Goal: Complete application form: Complete application form

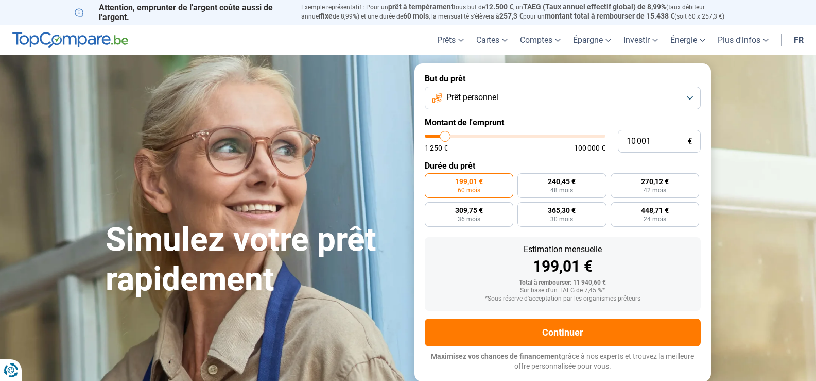
click at [688, 97] on button "Prêt personnel" at bounding box center [563, 98] width 276 height 23
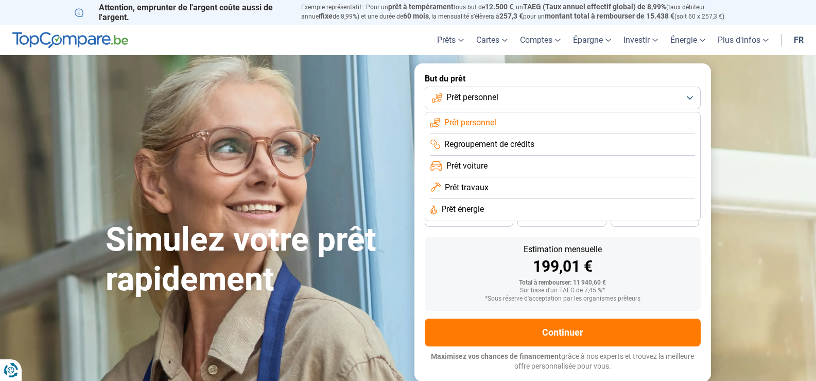
click at [497, 164] on li "Prêt voiture" at bounding box center [562, 167] width 265 height 22
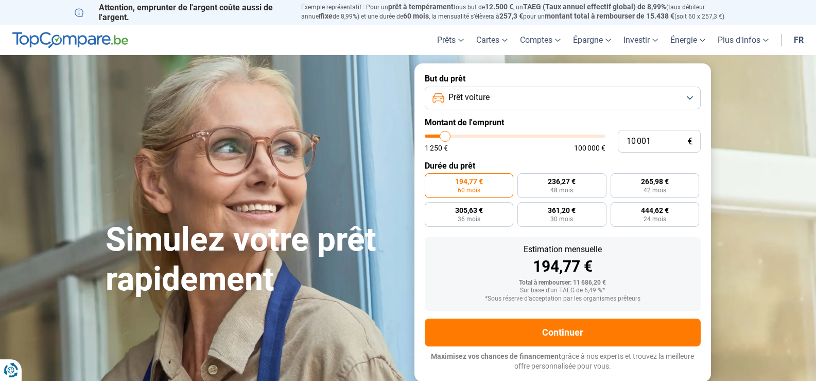
type input "8 500"
type input "8500"
type input "9 000"
type input "9000"
type input "9 500"
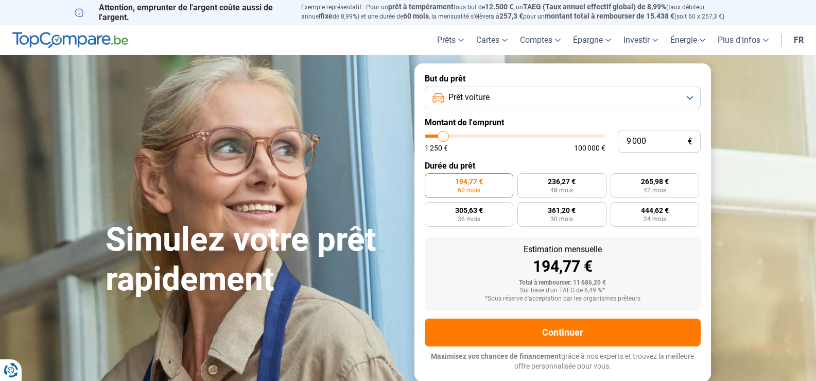
type input "9500"
type input "9 750"
type input "9750"
type input "10 500"
type input "10500"
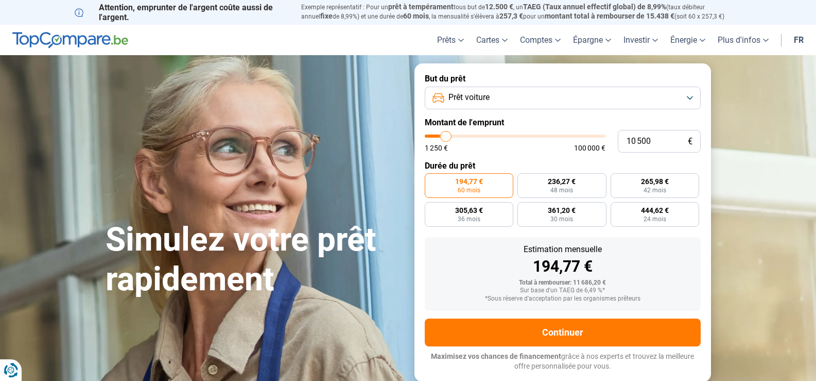
type input "12 500"
type input "12500"
type input "14 500"
type input "14500"
type input "16 250"
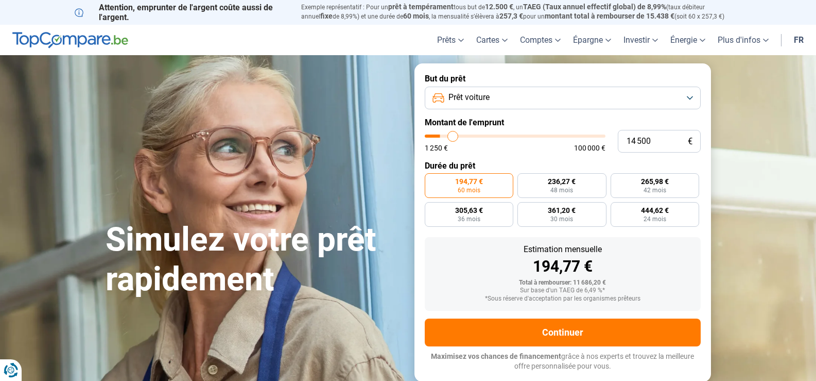
type input "16250"
type input "18 000"
type input "18000"
type input "19 250"
type input "19250"
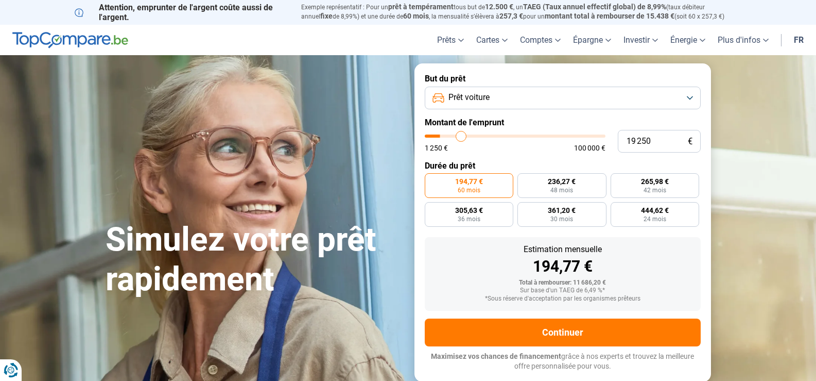
type input "20 500"
type input "20500"
type input "22 250"
type input "22250"
type input "24 250"
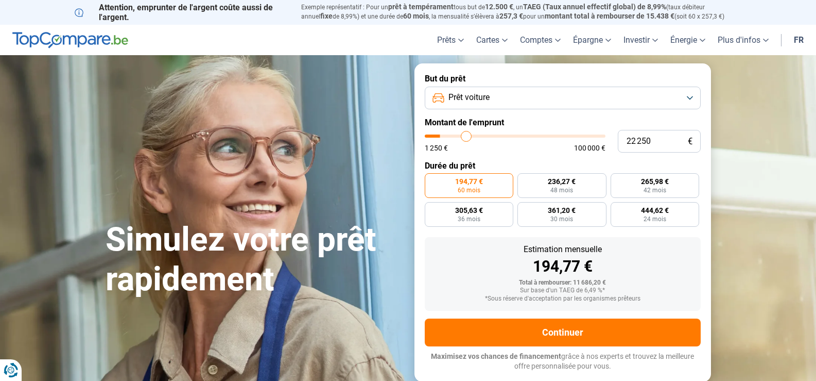
type input "24250"
type input "28 000"
type input "28000"
type input "30 750"
type input "30750"
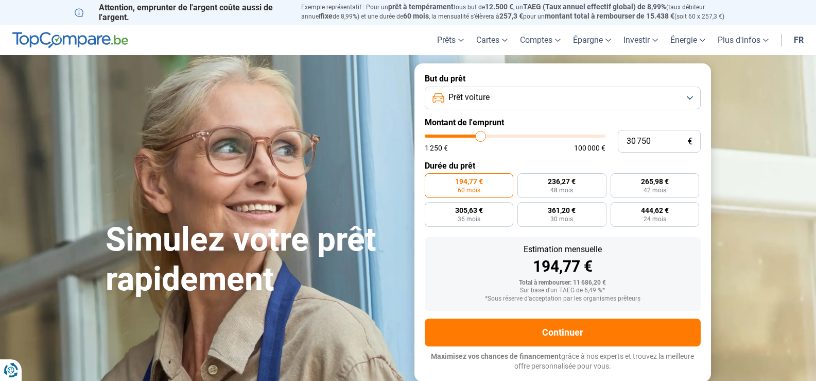
type input "34 250"
type input "34250"
type input "38 750"
type input "38750"
type input "42 500"
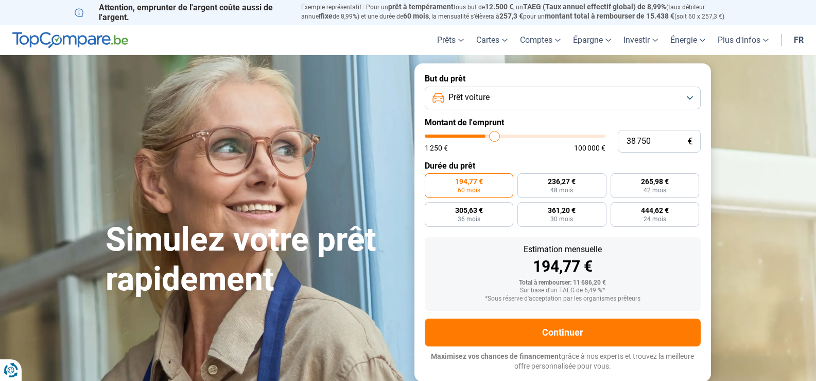
type input "42500"
type input "46 000"
type input "46000"
type input "49 500"
type input "49500"
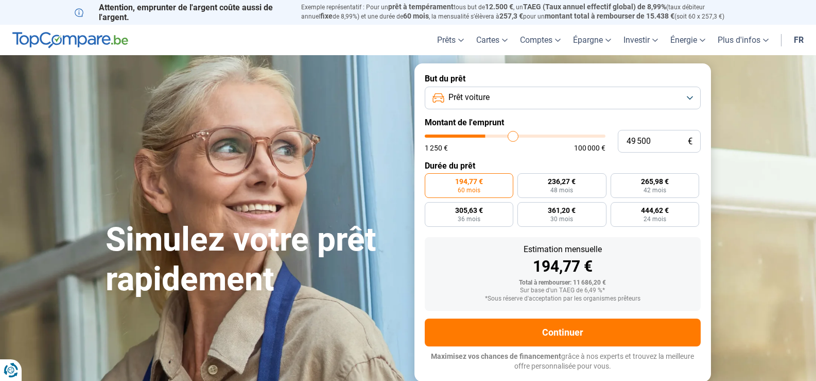
type input "53 000"
type input "53000"
type input "55 000"
type input "55000"
type input "57 250"
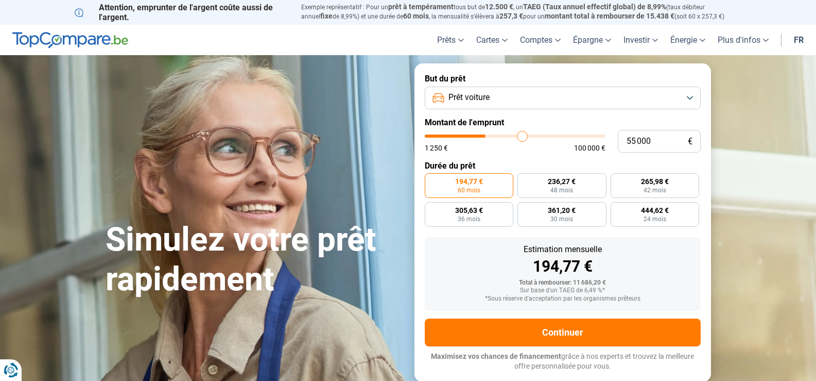
type input "57250"
type input "57 750"
type input "57750"
type input "58 000"
type input "58000"
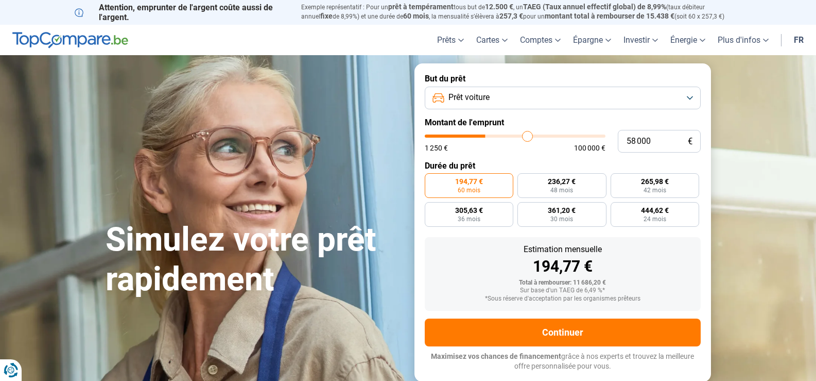
type input "58 500"
type input "58500"
type input "58 750"
type input "58750"
type input "59 000"
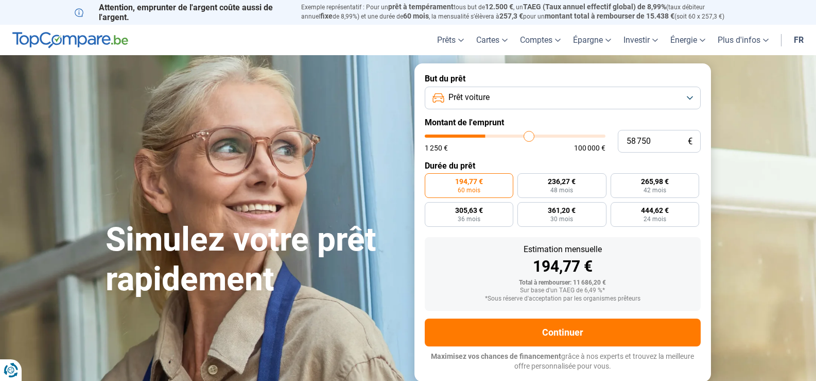
type input "59000"
type input "59 500"
type input "59500"
type input "60 500"
type input "60500"
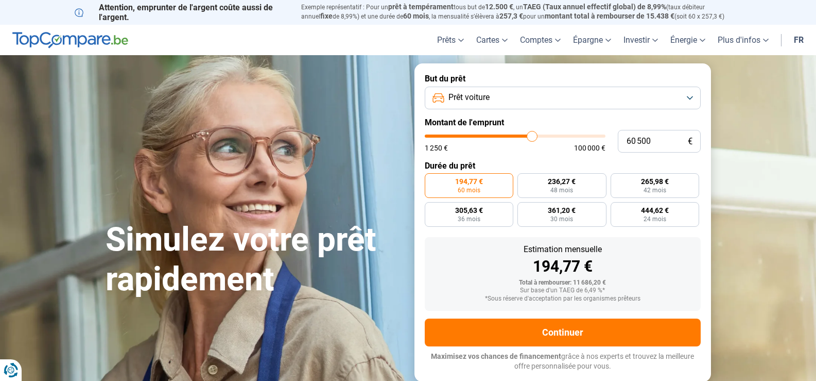
type input "60 750"
type input "60750"
type input "61 000"
type input "61000"
type input "61 750"
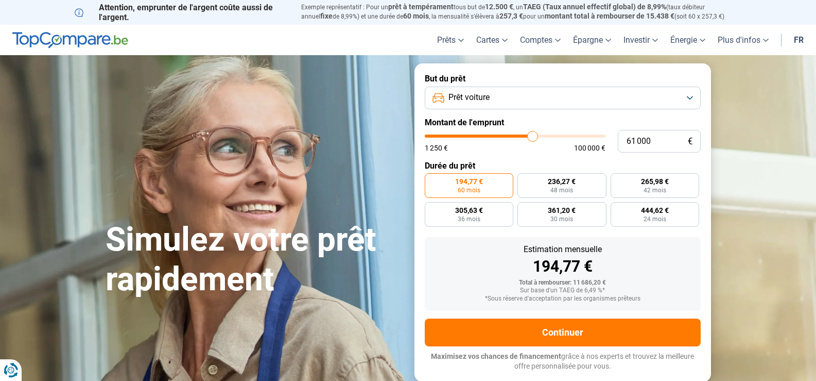
type input "61750"
type input "62 250"
type input "62250"
type input "62 500"
type input "62500"
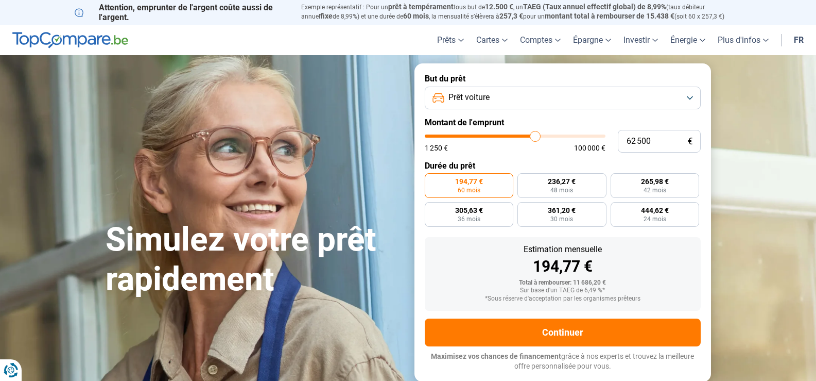
type input "63 500"
type input "63500"
type input "64 250"
drag, startPoint x: 442, startPoint y: 137, endPoint x: 538, endPoint y: 135, distance: 95.8
type input "64250"
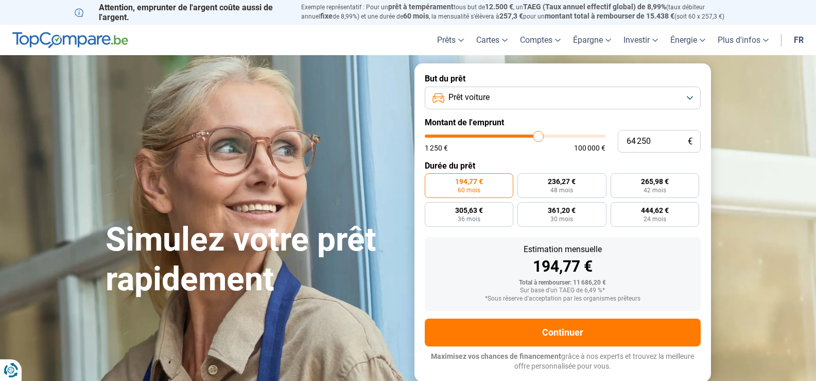
click at [538, 135] on input "range" at bounding box center [515, 135] width 181 height 3
radio input "false"
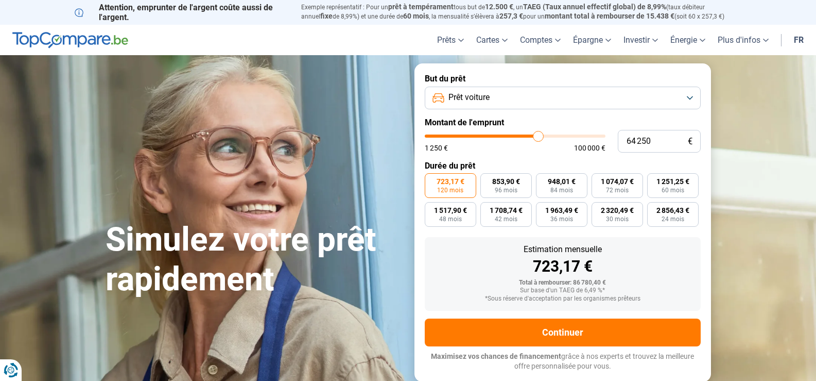
type input "63 250"
type input "63250"
type input "58 500"
type input "58500"
type input "52 750"
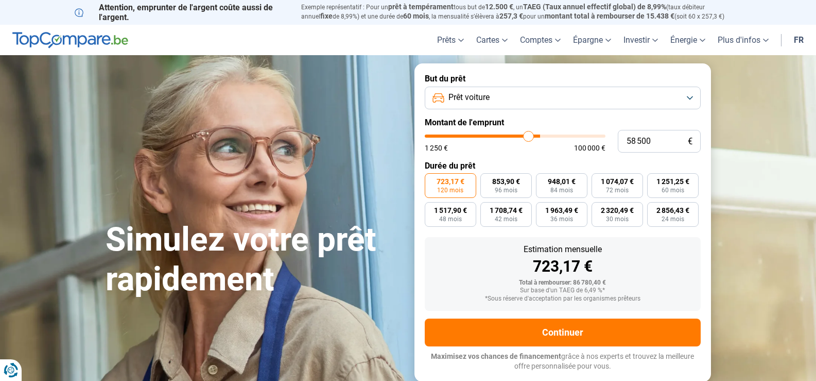
type input "52750"
type input "47 000"
type input "47000"
type input "42 750"
type input "42750"
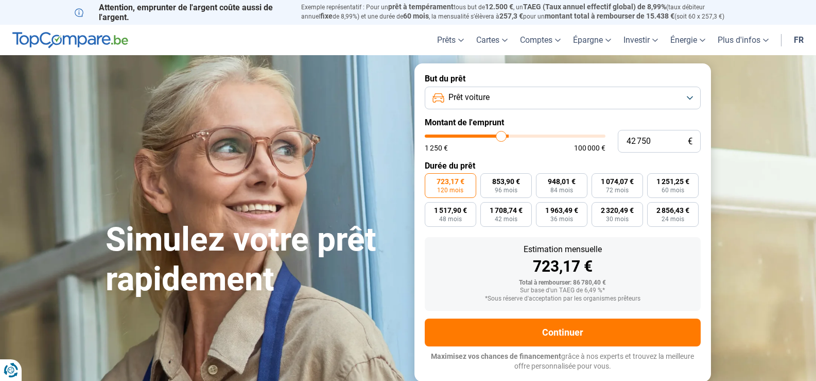
type input "37 000"
type input "37000"
type input "35 750"
type input "35750"
type input "32 750"
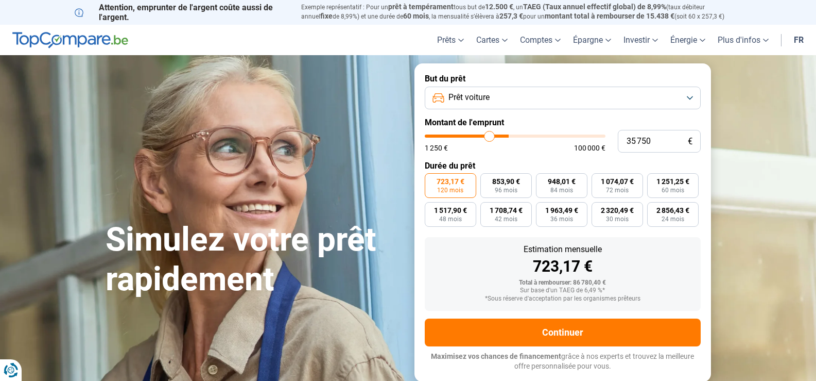
type input "32750"
type input "32 000"
type input "32000"
type input "31 750"
type input "31750"
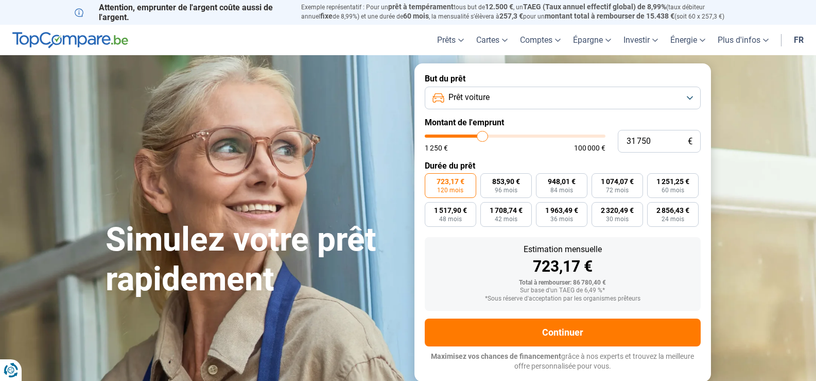
type input "31 250"
type input "31250"
type input "30 500"
type input "30500"
type input "29 750"
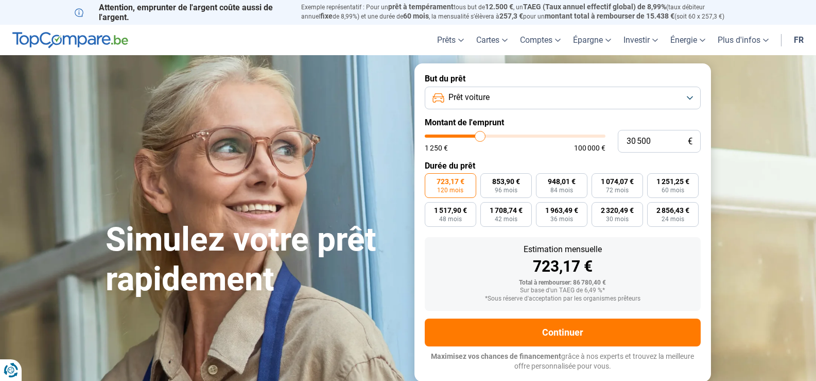
type input "29750"
type input "29 000"
type input "29000"
type input "28 750"
type input "28750"
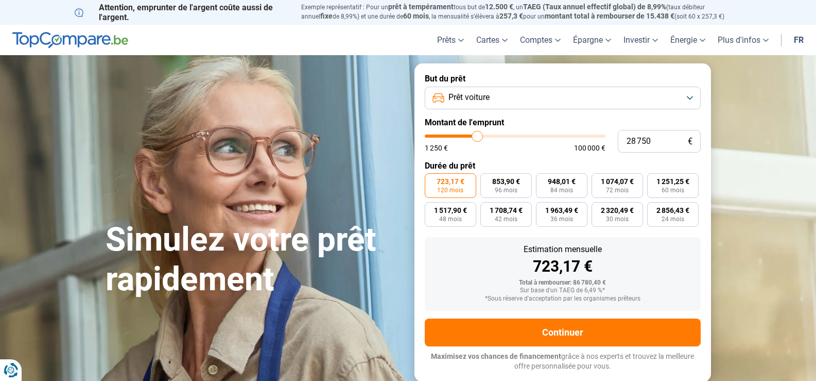
type input "27 750"
type input "27750"
type input "26 750"
type input "26750"
type input "26 250"
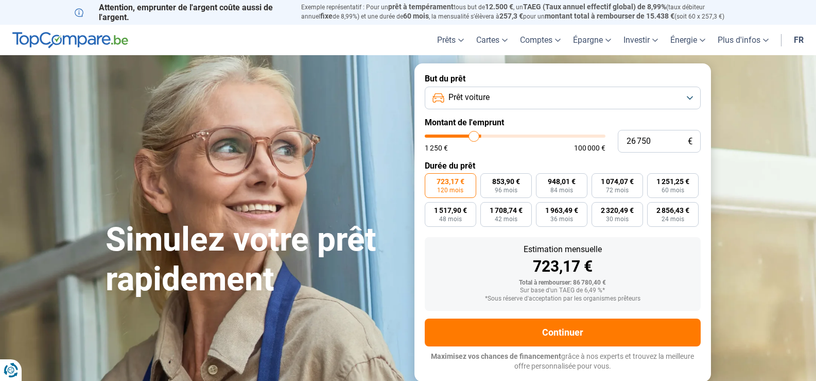
type input "26250"
type input "26 000"
type input "26000"
type input "25 000"
type input "25000"
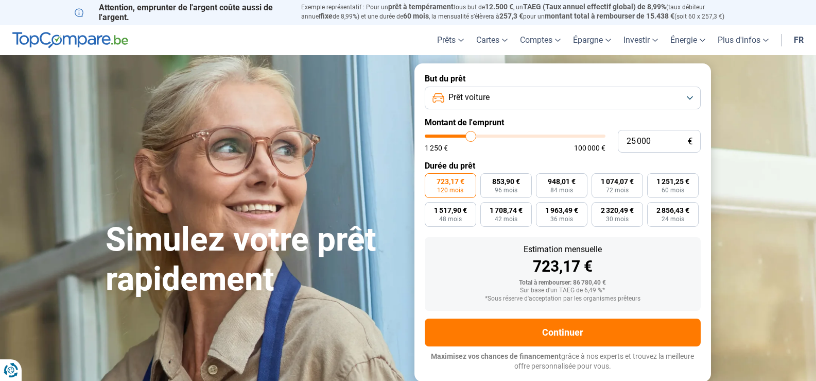
type input "24 500"
type input "24500"
type input "24 250"
type input "24250"
type input "23 250"
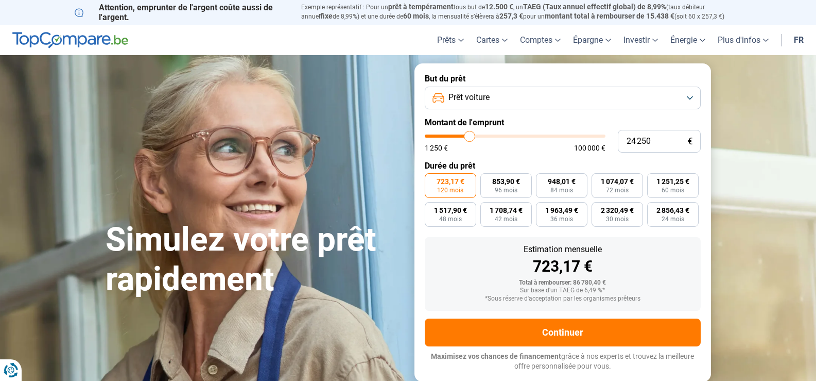
type input "23250"
type input "22 750"
type input "22750"
type input "22 250"
type input "22250"
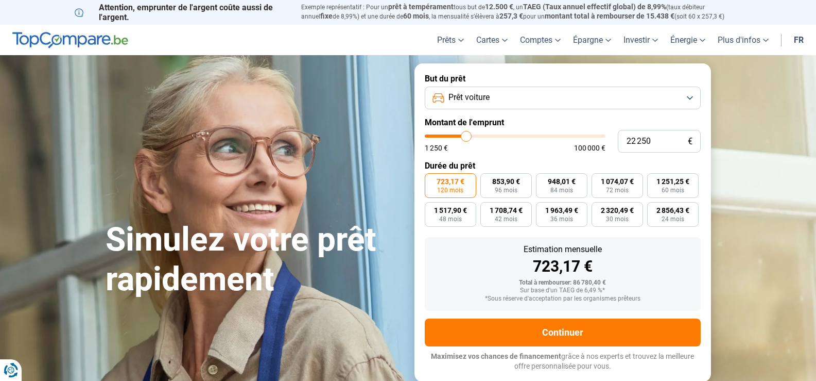
type input "21 750"
type input "21750"
type input "21 500"
type input "21500"
type input "20 500"
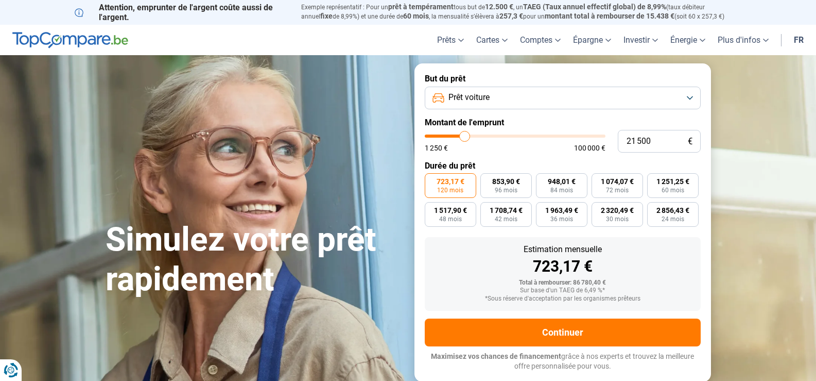
type input "20500"
type input "20 000"
type input "20000"
type input "19 000"
type input "19000"
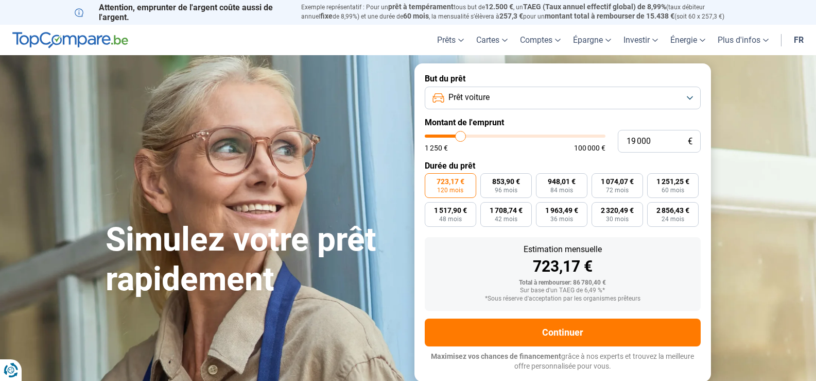
type input "18 500"
type input "18500"
type input "17 250"
type input "17250"
type input "17 000"
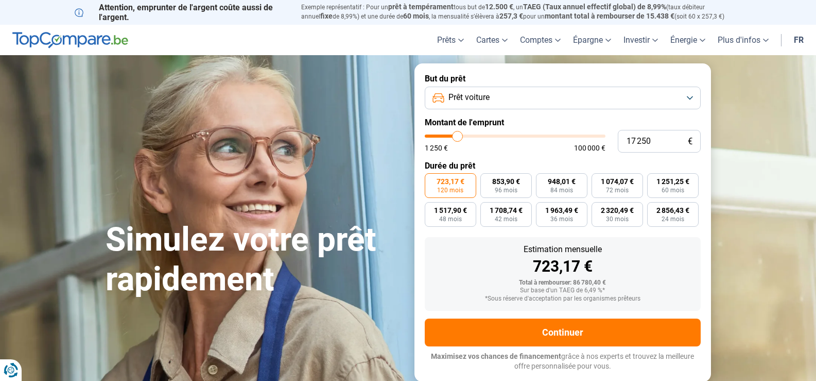
type input "17000"
type input "17 250"
type input "17250"
type input "17 500"
type input "17500"
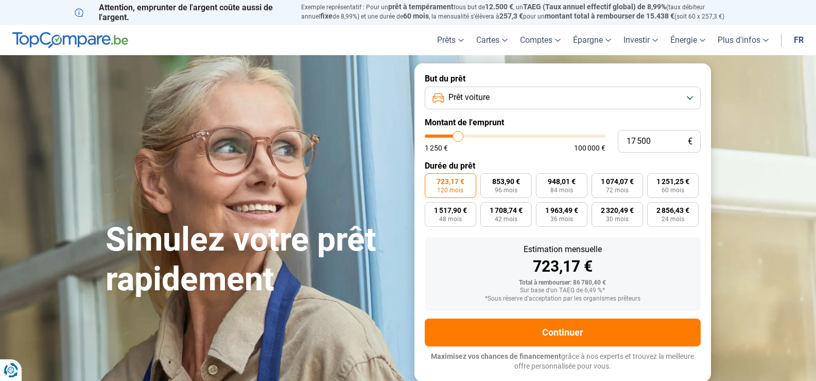
type input "17 750"
type input "17750"
type input "19 000"
type input "19000"
type input "20 000"
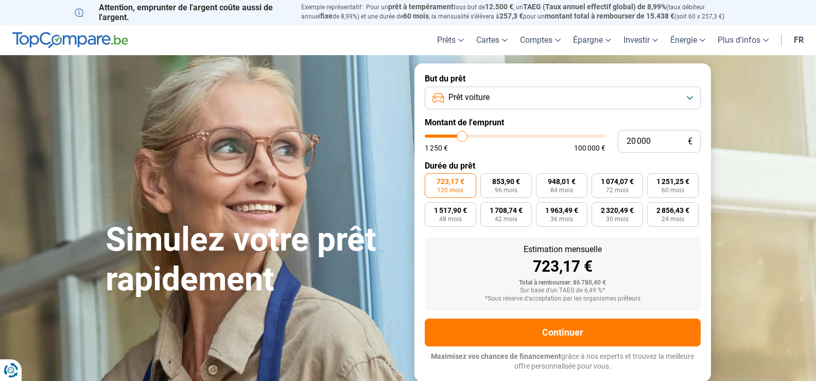
drag, startPoint x: 538, startPoint y: 135, endPoint x: 462, endPoint y: 135, distance: 75.7
type input "20000"
click at [462, 135] on input "range" at bounding box center [515, 135] width 181 height 3
radio input "true"
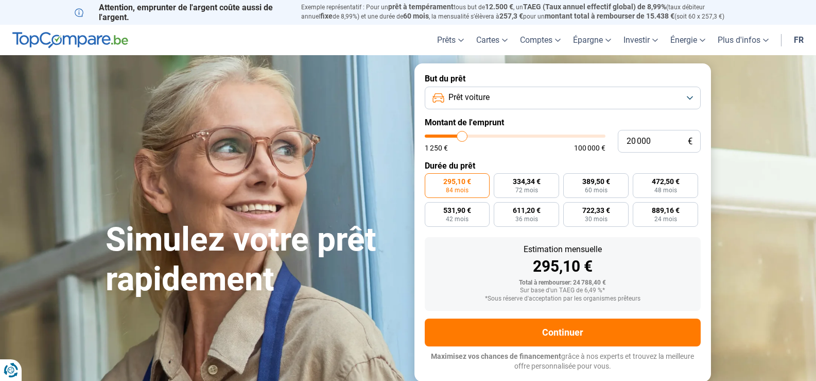
type input "19 750"
type input "19750"
type input "19 250"
type input "19250"
type input "19 000"
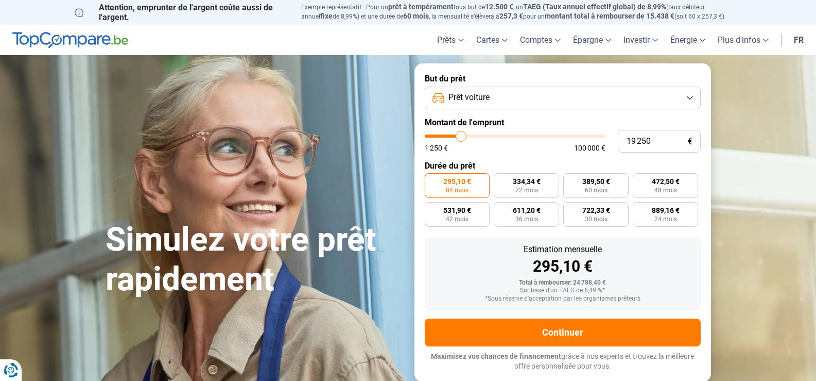
type input "19000"
type input "18 000"
type input "18000"
type input "17 750"
type input "17750"
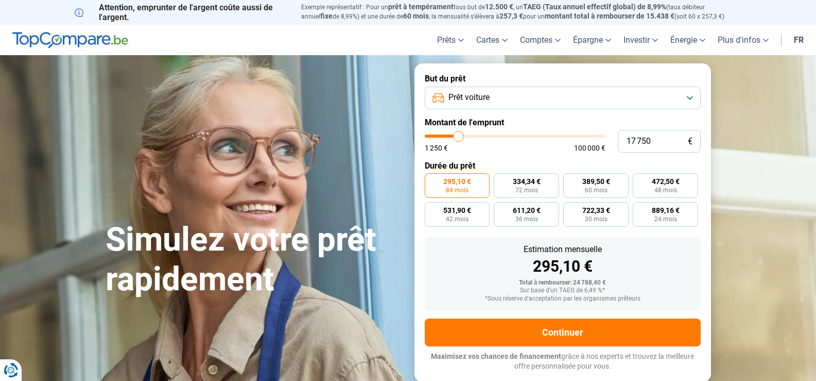
type input "18 000"
type input "18000"
click at [459, 136] on input "range" at bounding box center [515, 135] width 181 height 3
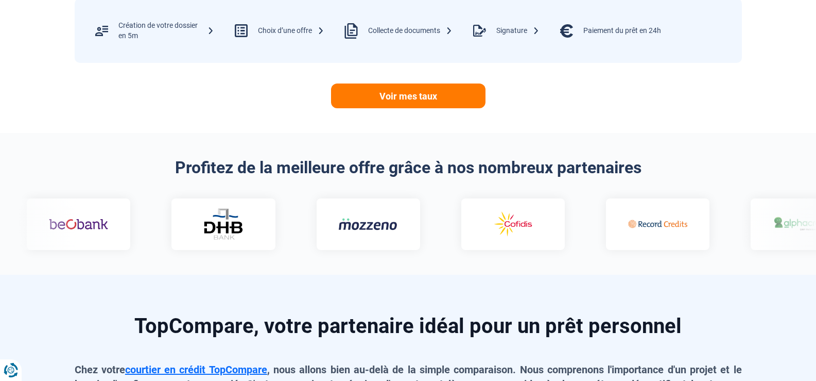
scroll to position [515, 0]
click at [413, 99] on link "Voir mes taux" at bounding box center [408, 96] width 154 height 25
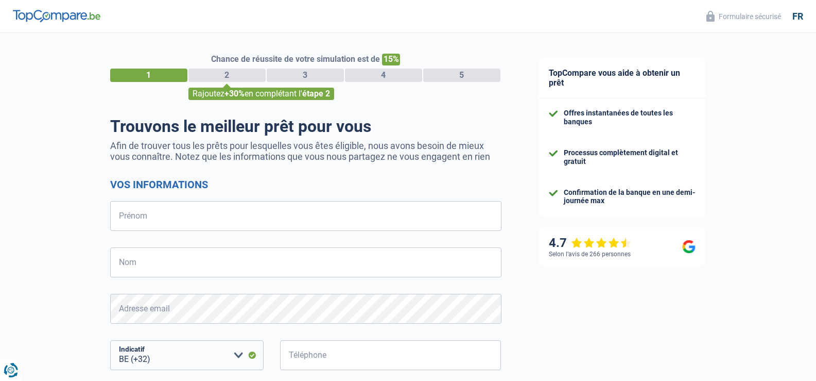
select select "32"
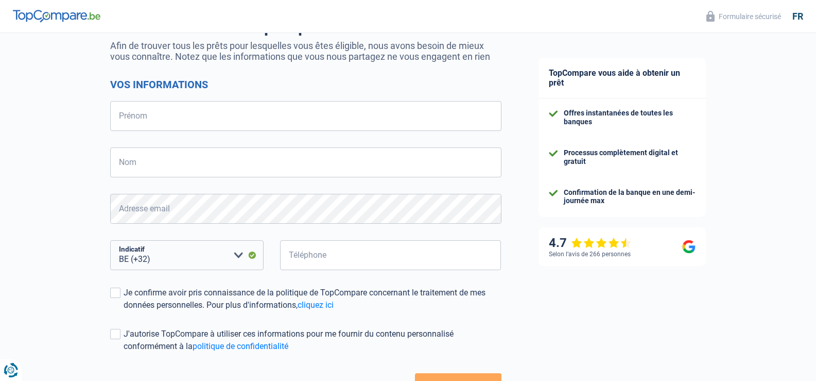
scroll to position [103, 0]
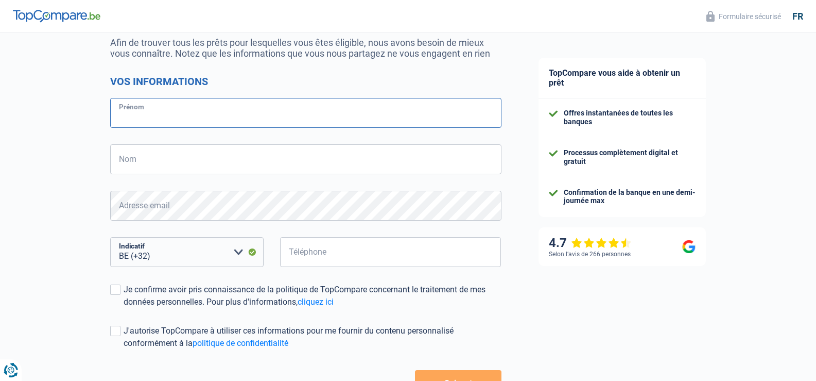
click at [143, 112] on input "Prénom" at bounding box center [305, 113] width 391 height 30
type input "joel"
click at [140, 167] on input "Nom" at bounding box center [305, 159] width 391 height 30
type input "corvilain"
click at [300, 230] on form "Vos informations joel Prénom corvilain Nom Adresse email BE (+32) LU (+352) Veu…" at bounding box center [305, 235] width 391 height 320
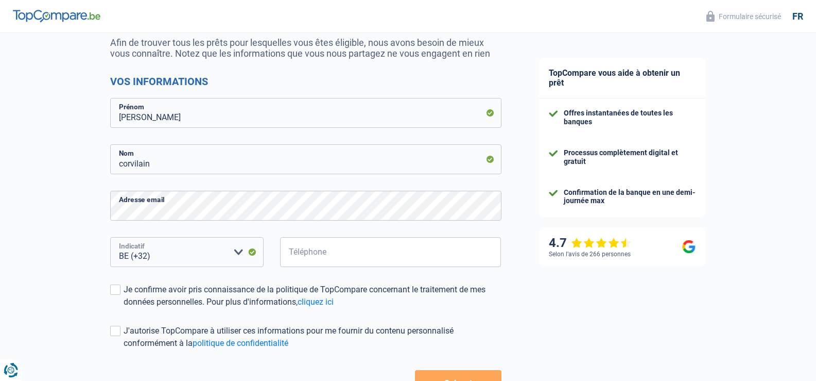
click at [181, 249] on select "BE (+32) LU (+352) Veuillez sélectionner une option" at bounding box center [186, 252] width 153 height 30
click at [110, 238] on select "BE (+32) LU (+352) Veuillez sélectionner une option" at bounding box center [186, 252] width 153 height 30
click at [339, 254] on input "Téléphone" at bounding box center [390, 252] width 221 height 30
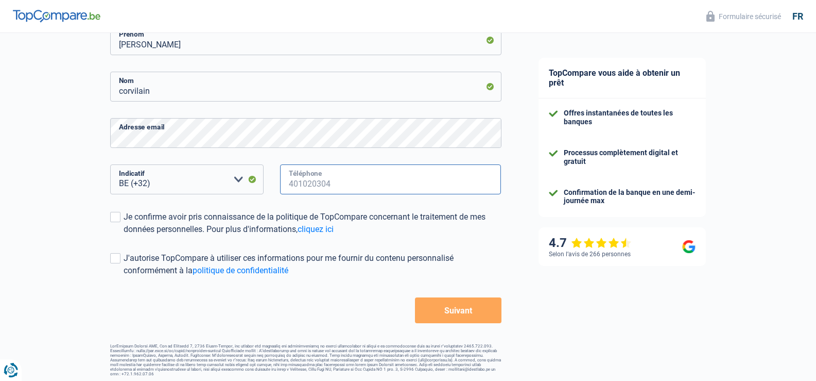
scroll to position [179, 0]
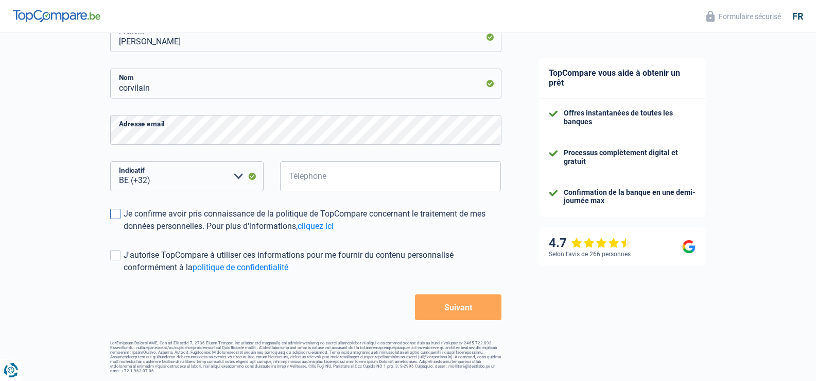
click at [113, 217] on span at bounding box center [115, 214] width 10 height 10
click at [124, 232] on input "Je confirme avoir pris connaissance de la politique de TopCompare concernant le…" at bounding box center [124, 232] width 0 height 0
click at [327, 180] on input "Téléphone" at bounding box center [390, 176] width 221 height 30
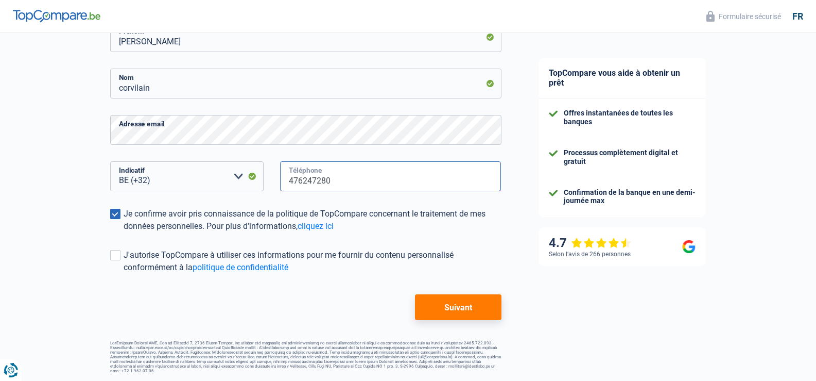
type input "476247280"
click at [456, 311] on button "Suivant" at bounding box center [458, 307] width 86 height 26
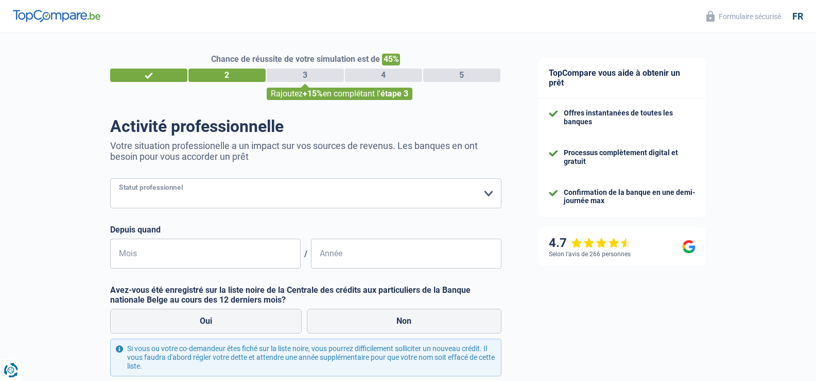
click at [489, 193] on select "Ouvrier Employé privé Employé public Invalide Indépendant Pensionné Chômeur Mut…" at bounding box center [305, 193] width 391 height 30
select select "rentBeneficiary"
click at [110, 179] on select "Ouvrier Employé privé Employé public Invalide Indépendant Pensionné Chômeur Mut…" at bounding box center [305, 193] width 391 height 30
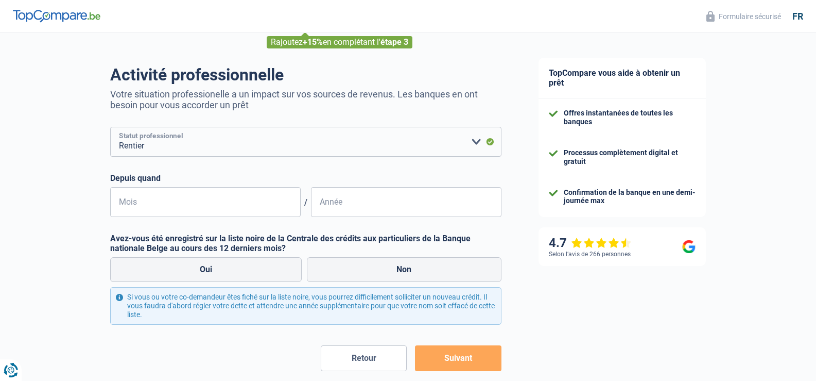
scroll to position [102, 0]
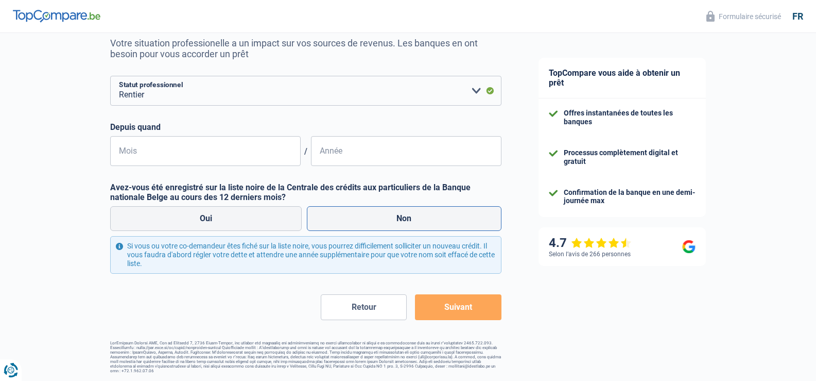
click at [388, 216] on label "Non" at bounding box center [404, 218] width 195 height 25
click at [388, 216] on input "Non" at bounding box center [404, 218] width 195 height 25
radio input "true"
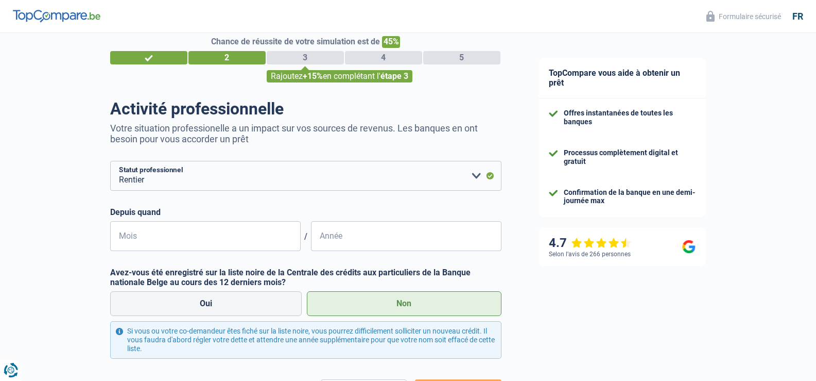
scroll to position [0, 0]
